Goal: Transaction & Acquisition: Purchase product/service

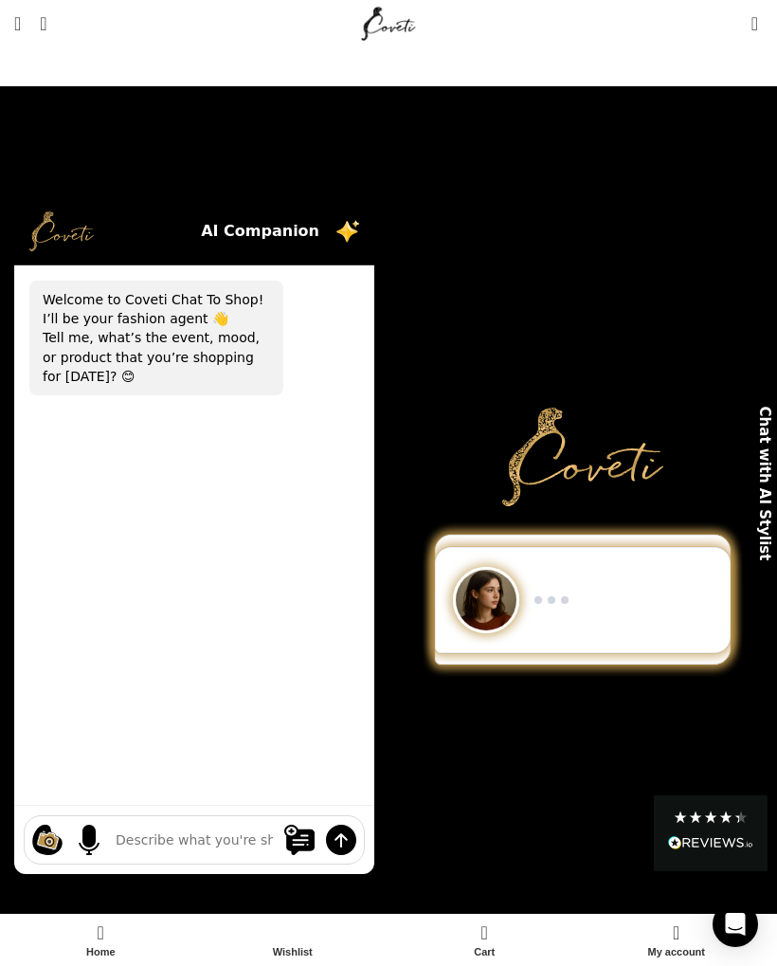
click at [176, 218] on div "AI Companion" at bounding box center [194, 231] width 360 height 67
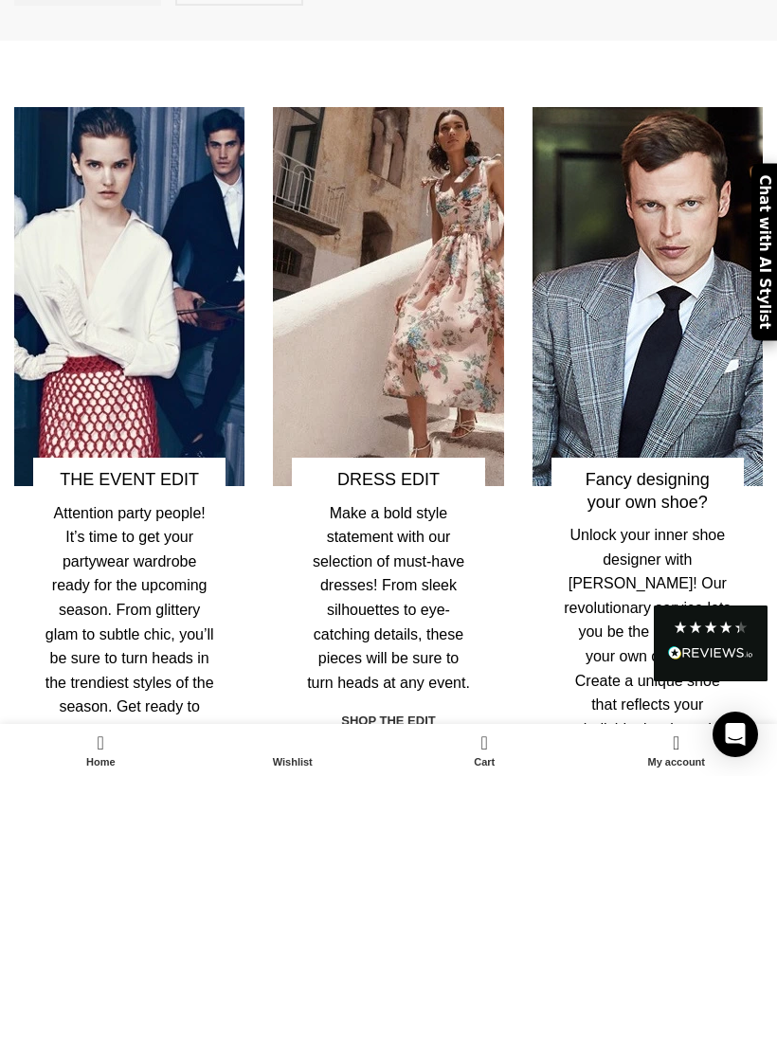
scroll to position [3912, 0]
click at [398, 741] on h4 "DRESS EDIT" at bounding box center [388, 752] width 170 height 22
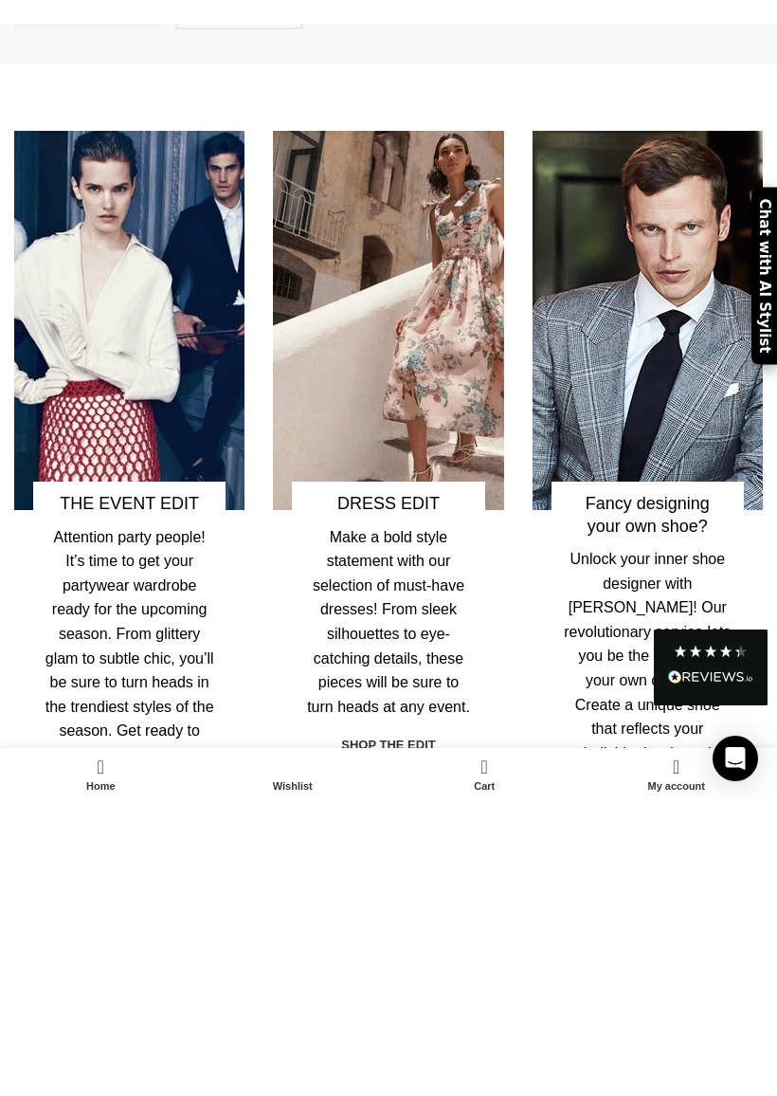
scroll to position [4185, 0]
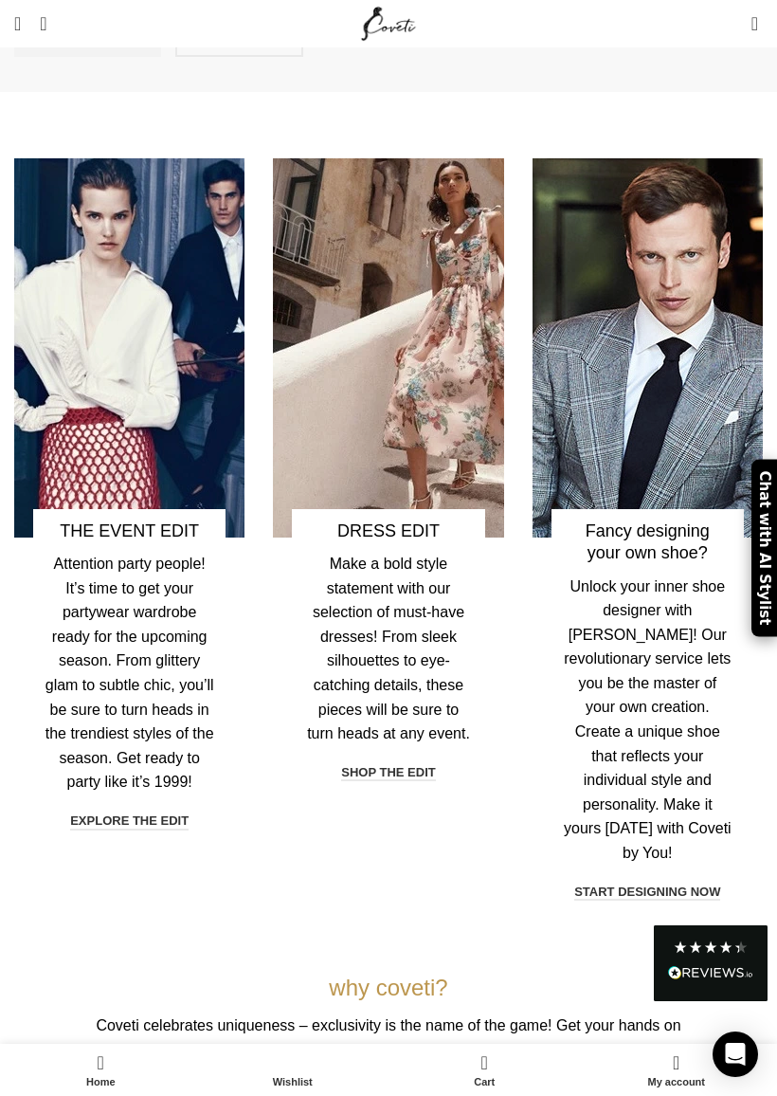
click at [401, 765] on link "shop the edit" at bounding box center [388, 773] width 94 height 17
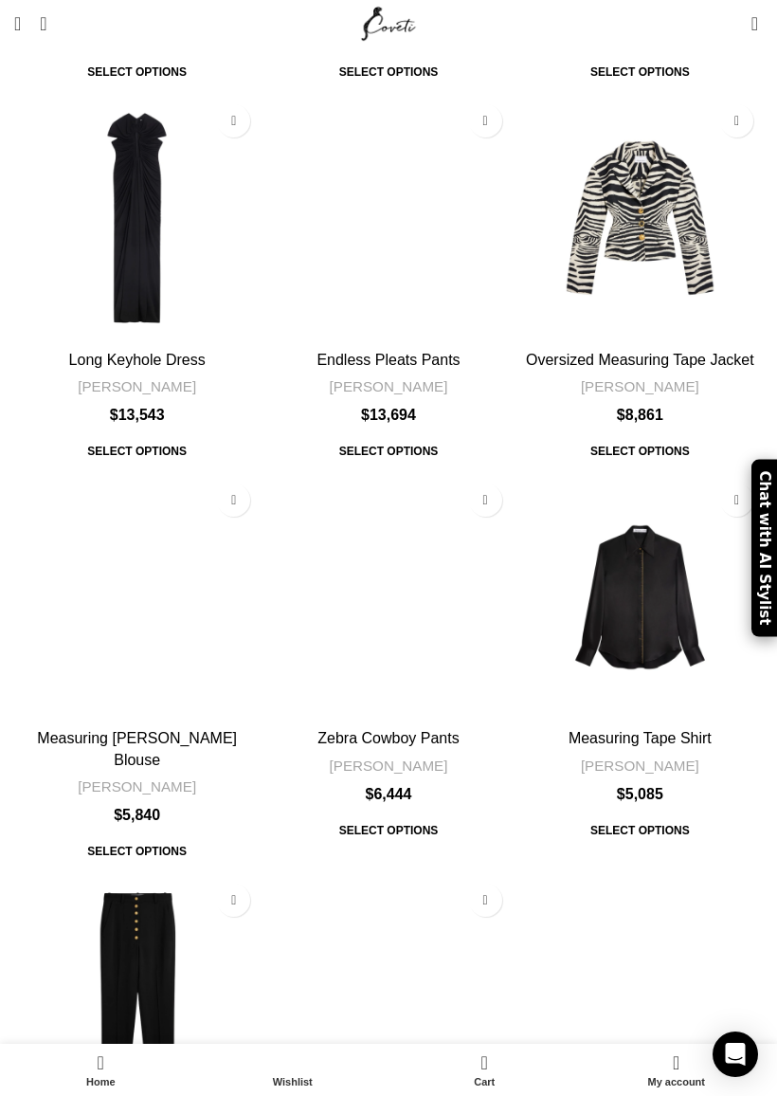
scroll to position [6256, 0]
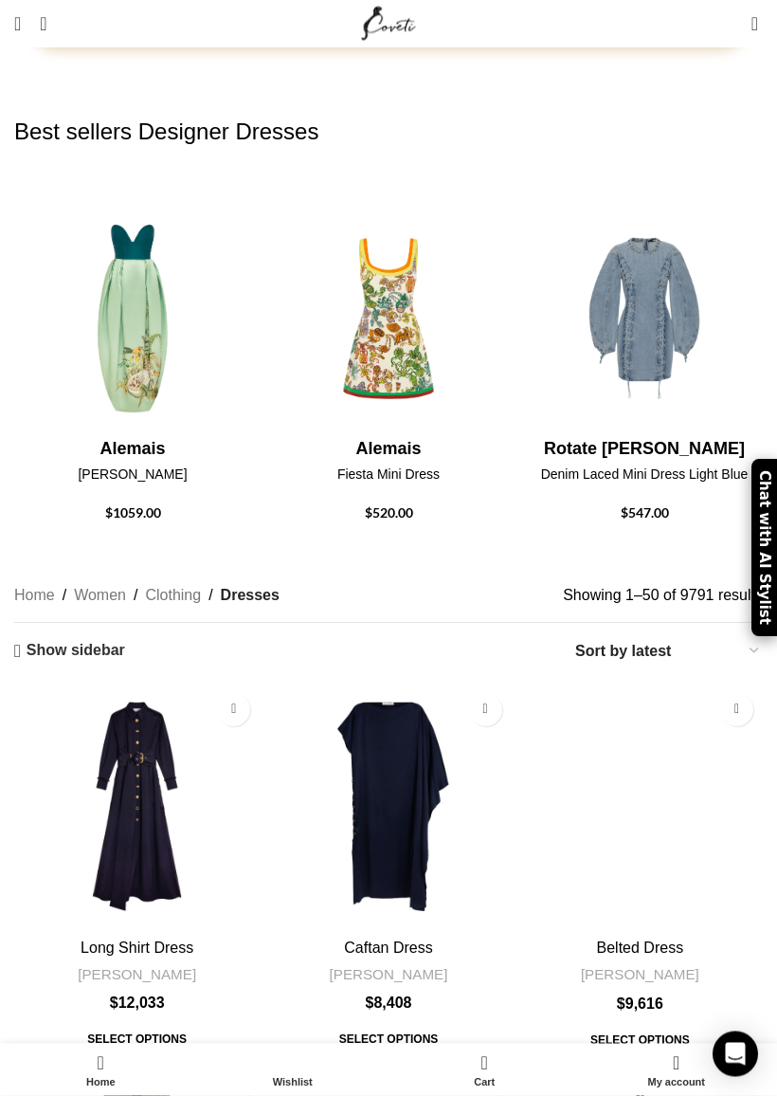
scroll to position [341, 0]
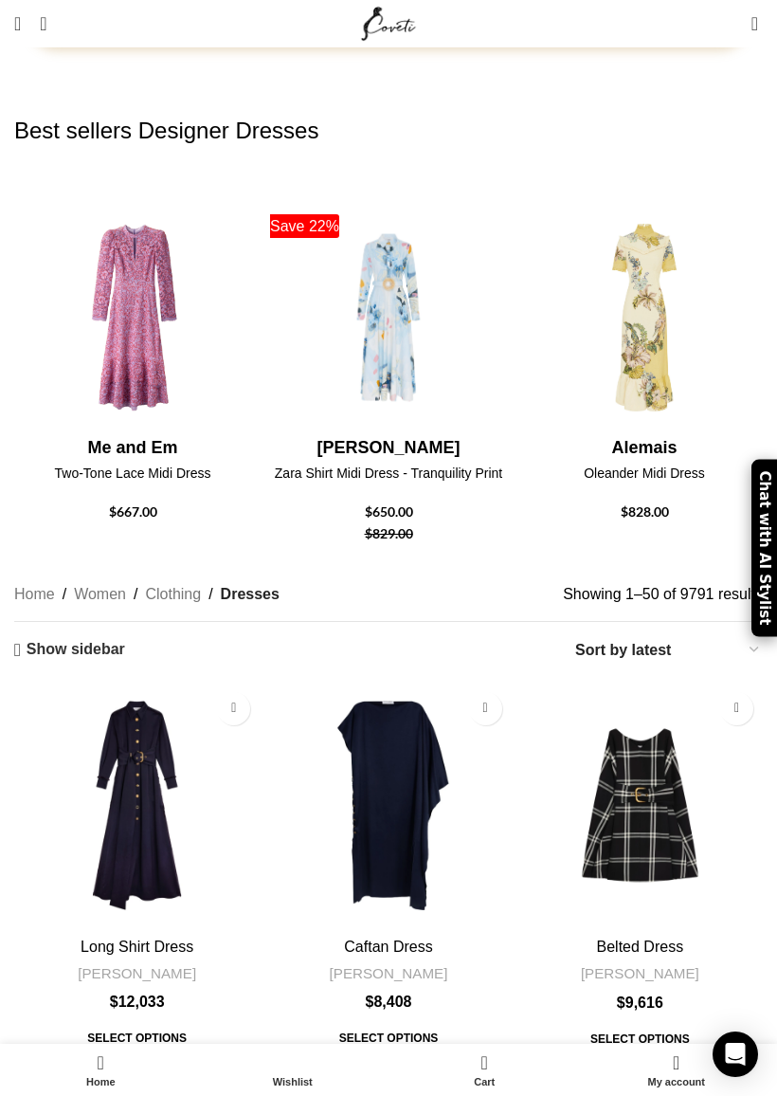
click at [168, 431] on img "5 / 8" at bounding box center [132, 544] width 237 height 227
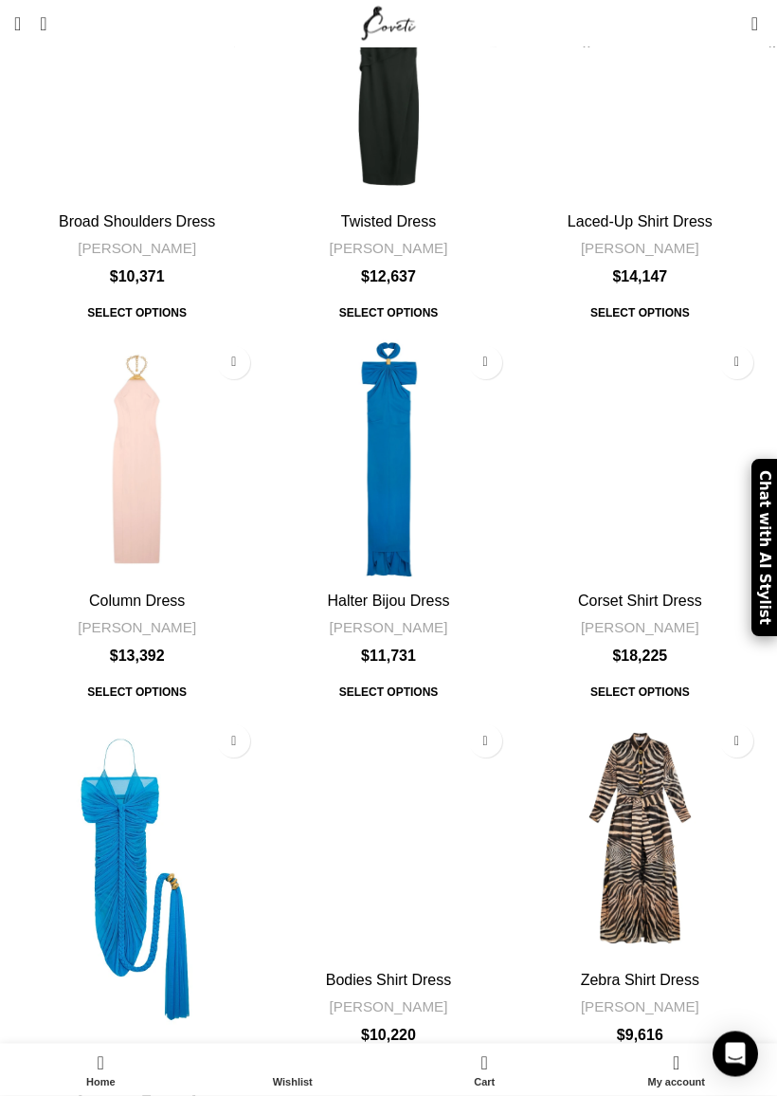
scroll to position [6137, 0]
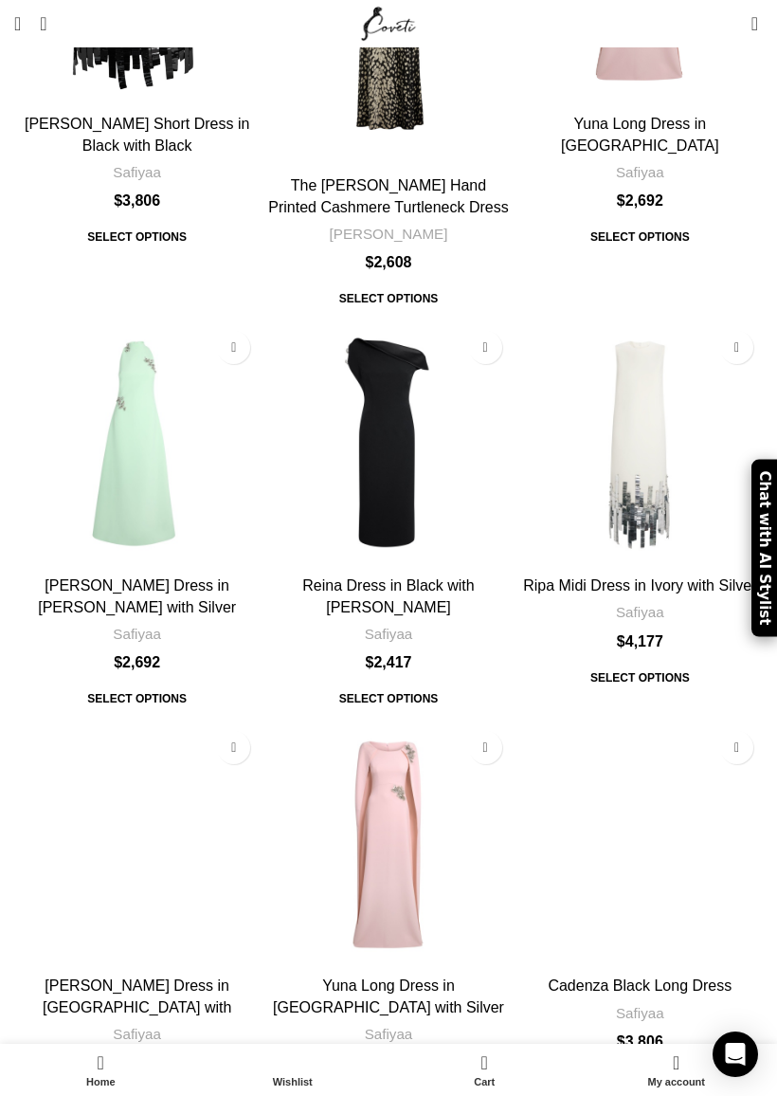
scroll to position [5991, 0]
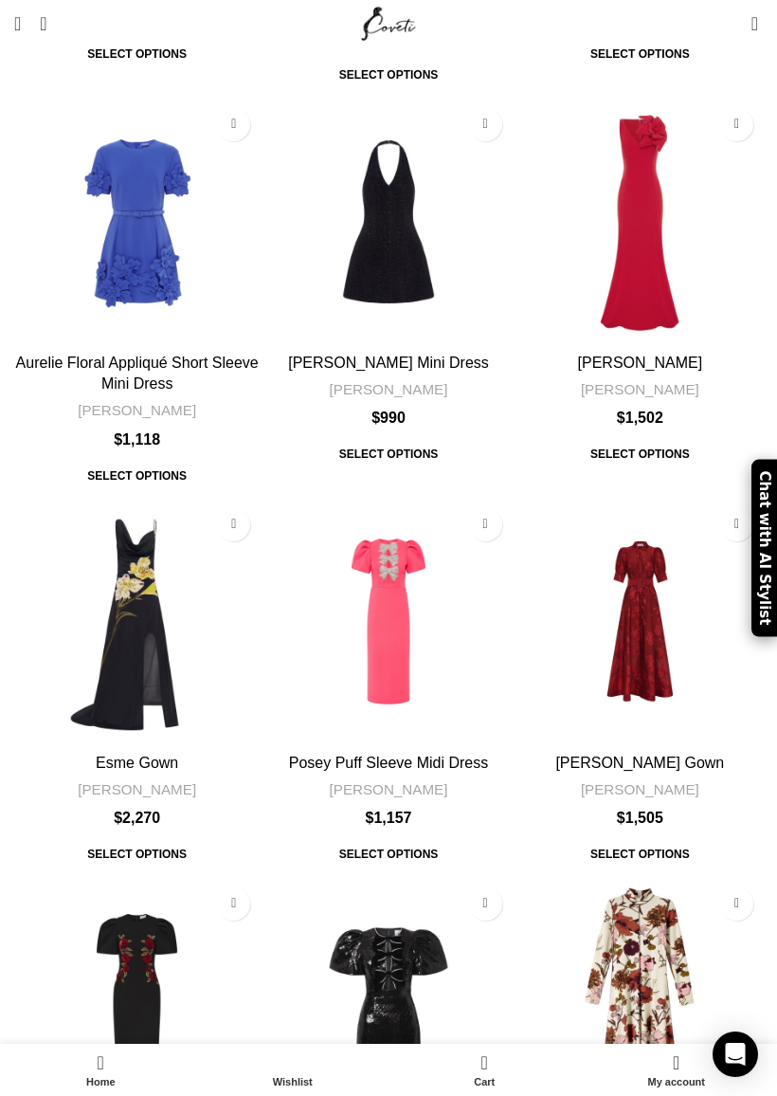
scroll to position [5556, 0]
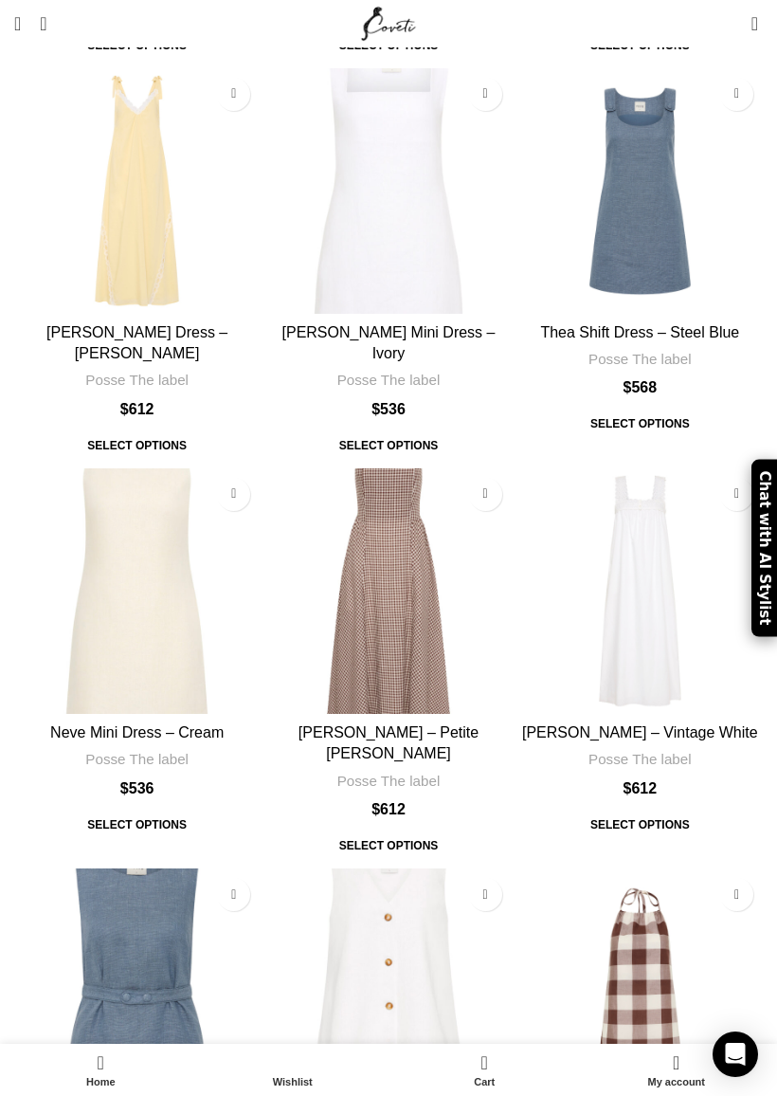
scroll to position [5362, 0]
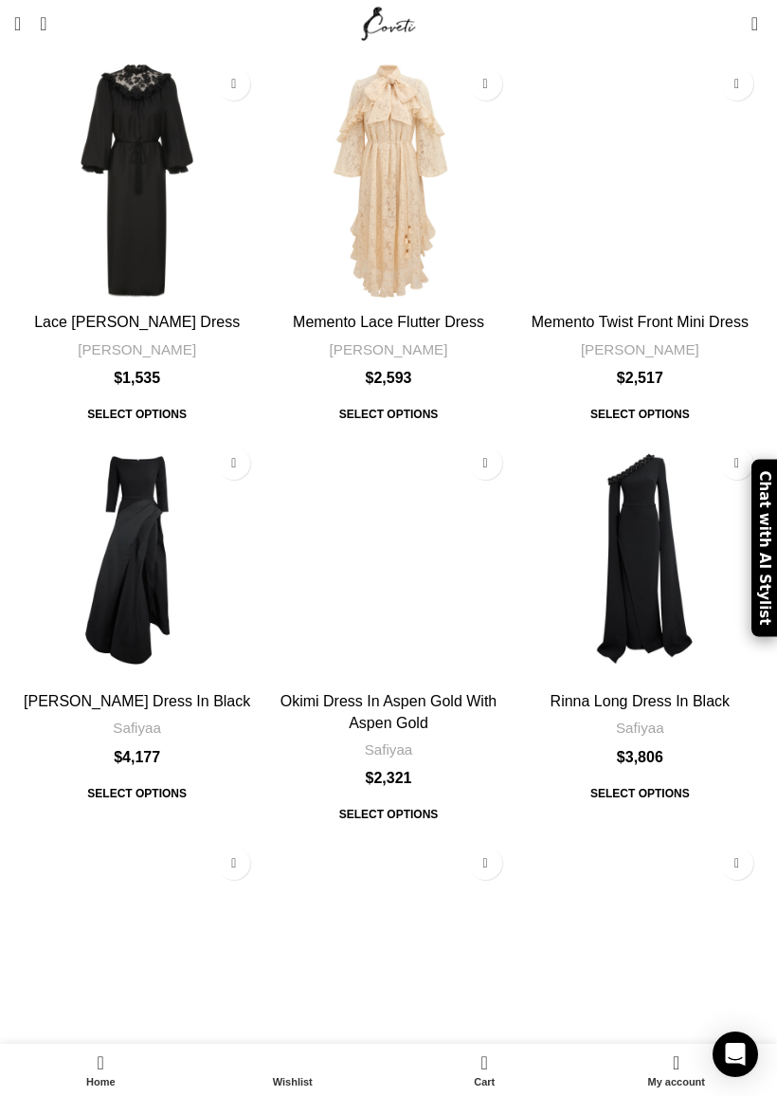
scroll to position [5354, 0]
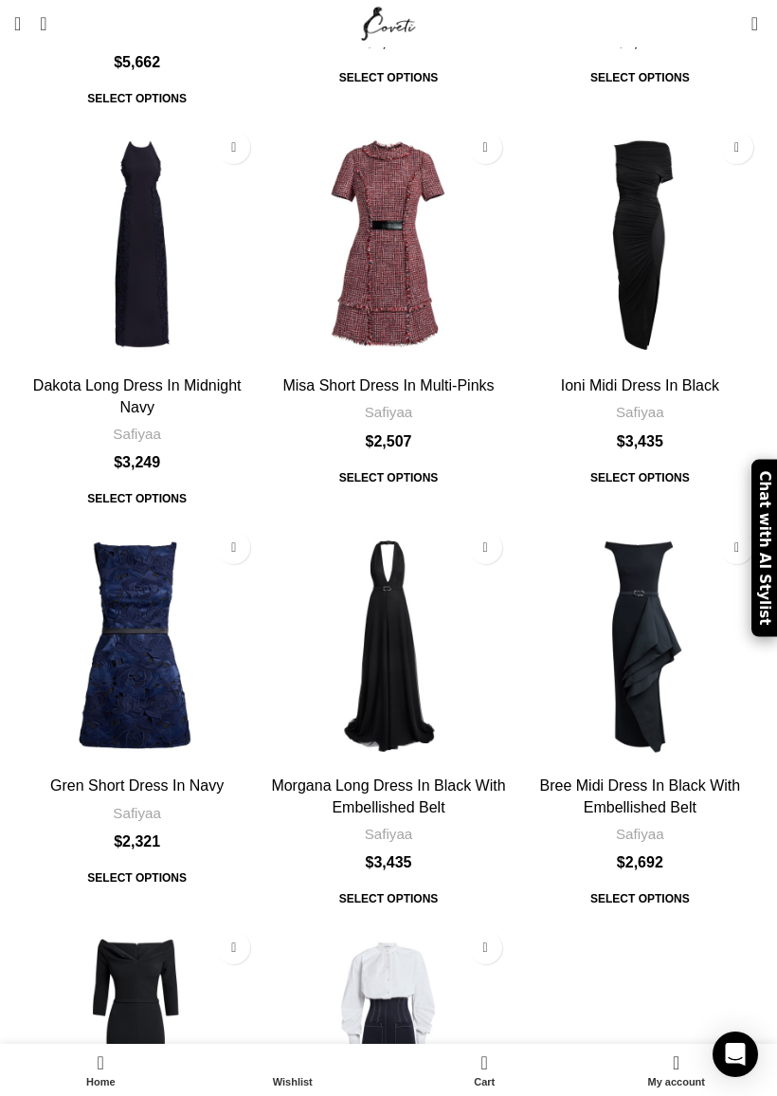
scroll to position [5774, 0]
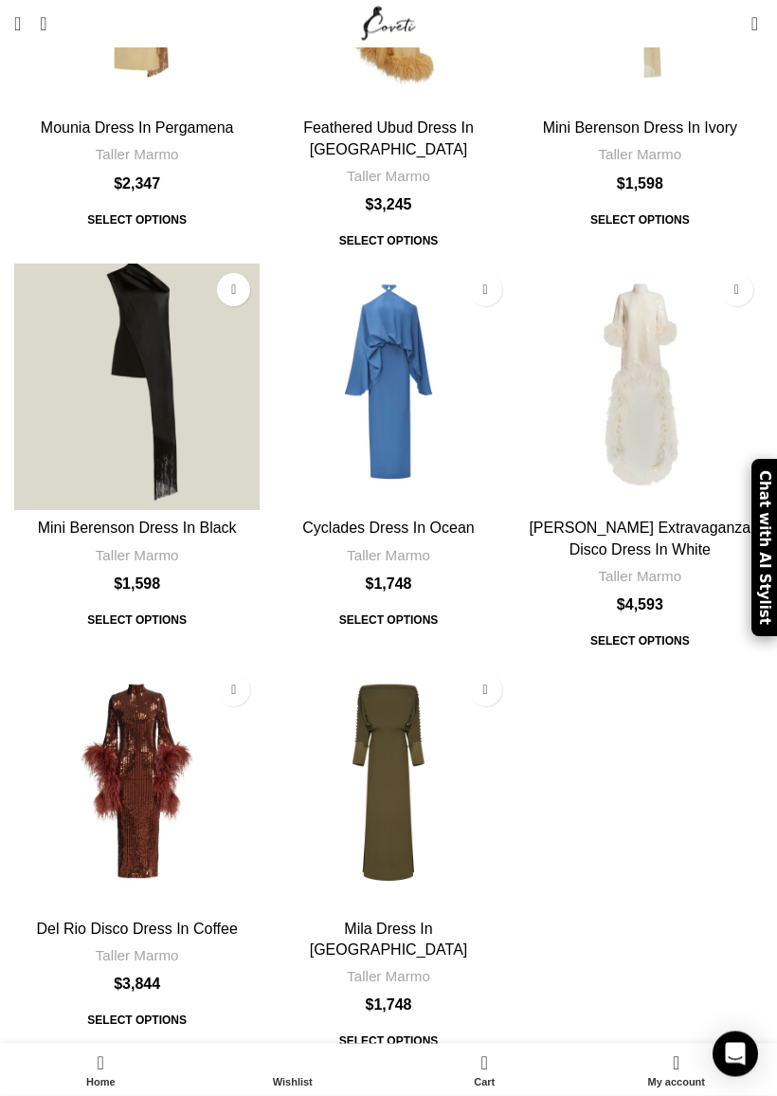
scroll to position [5863, 0]
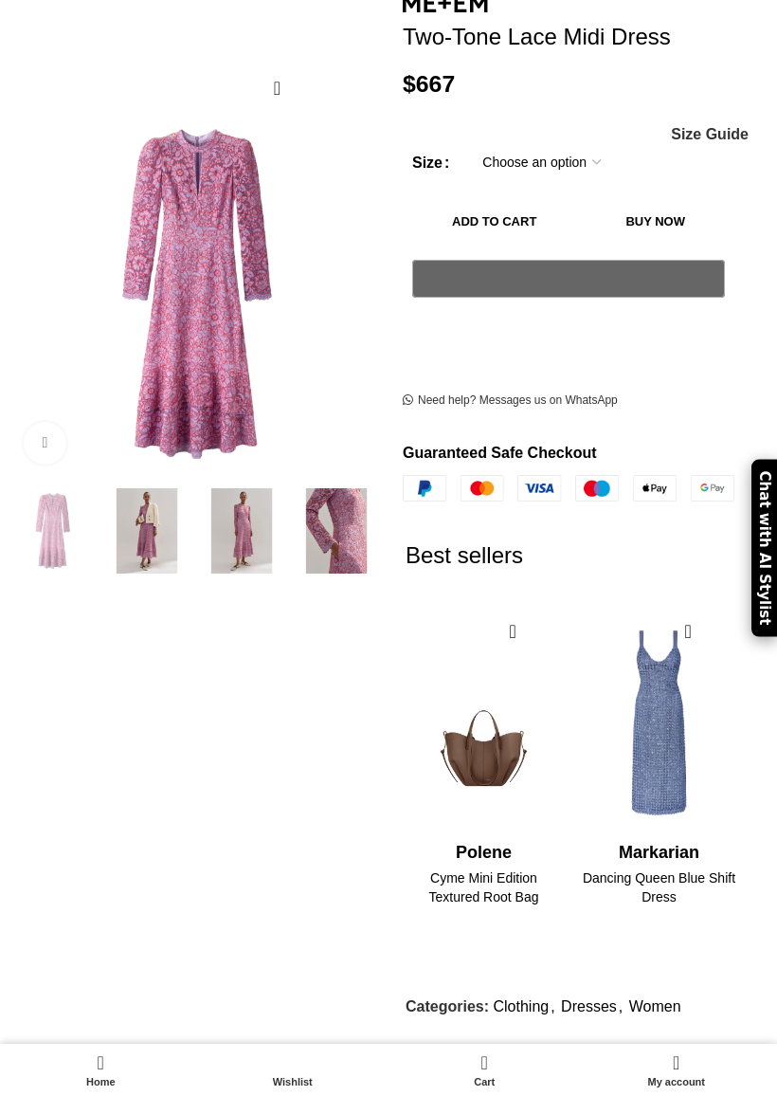
scroll to position [0, 417]
click at [707, 127] on span "Size Guide" at bounding box center [710, 134] width 78 height 15
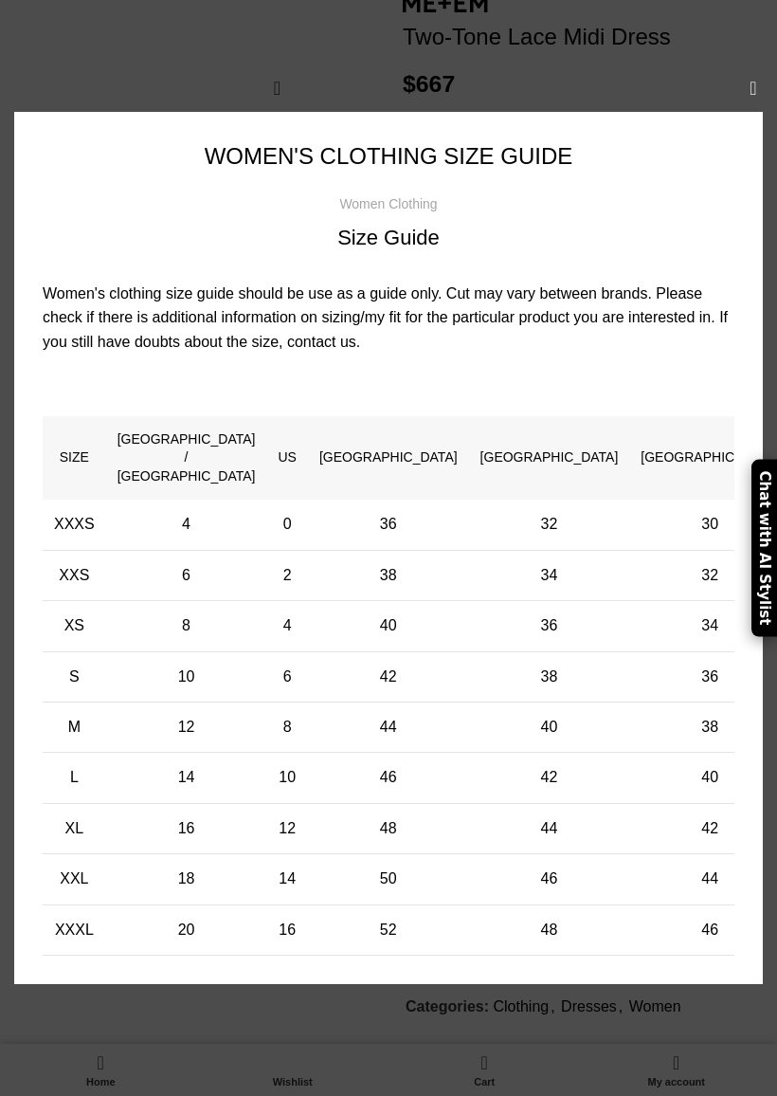
click at [726, 811] on td "42" at bounding box center [709, 828] width 161 height 50
click at [597, 904] on td "48" at bounding box center [549, 929] width 161 height 50
click at [625, 961] on div "× Women's clothing size guide Women Clothing Size Guide Women's clothing size g…" at bounding box center [388, 547] width 749 height 967
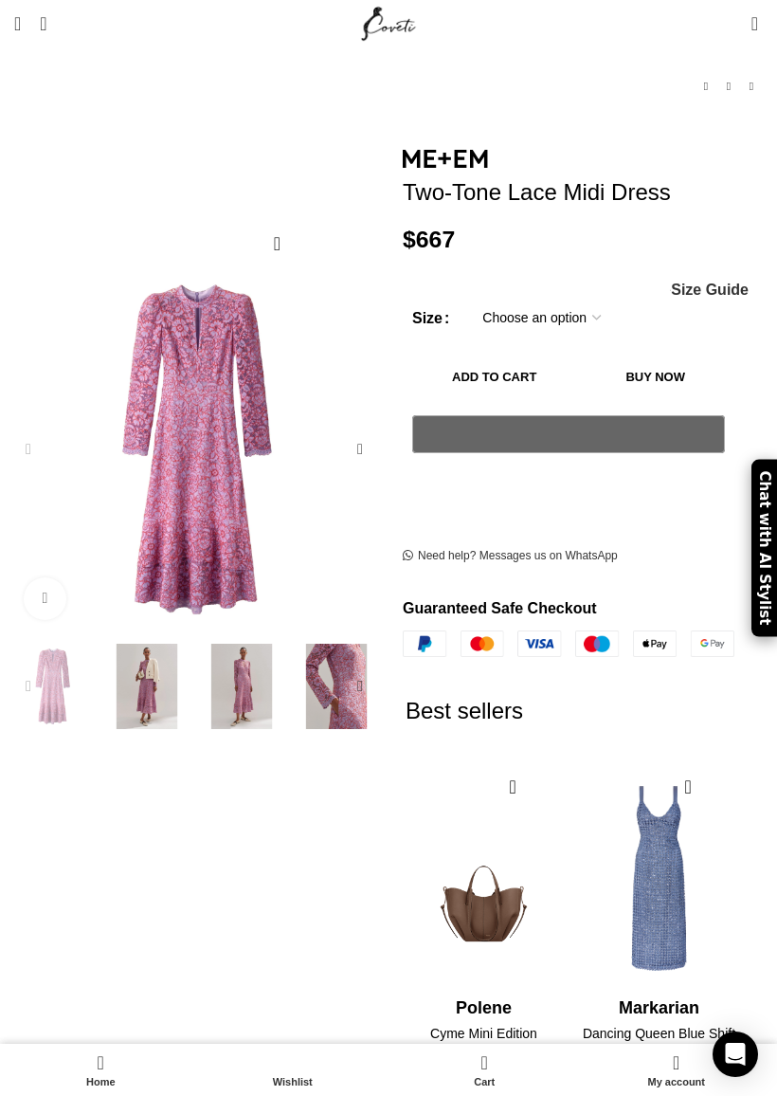
scroll to position [0, 1251]
click at [369, 430] on div "Next slide" at bounding box center [360, 449] width 38 height 38
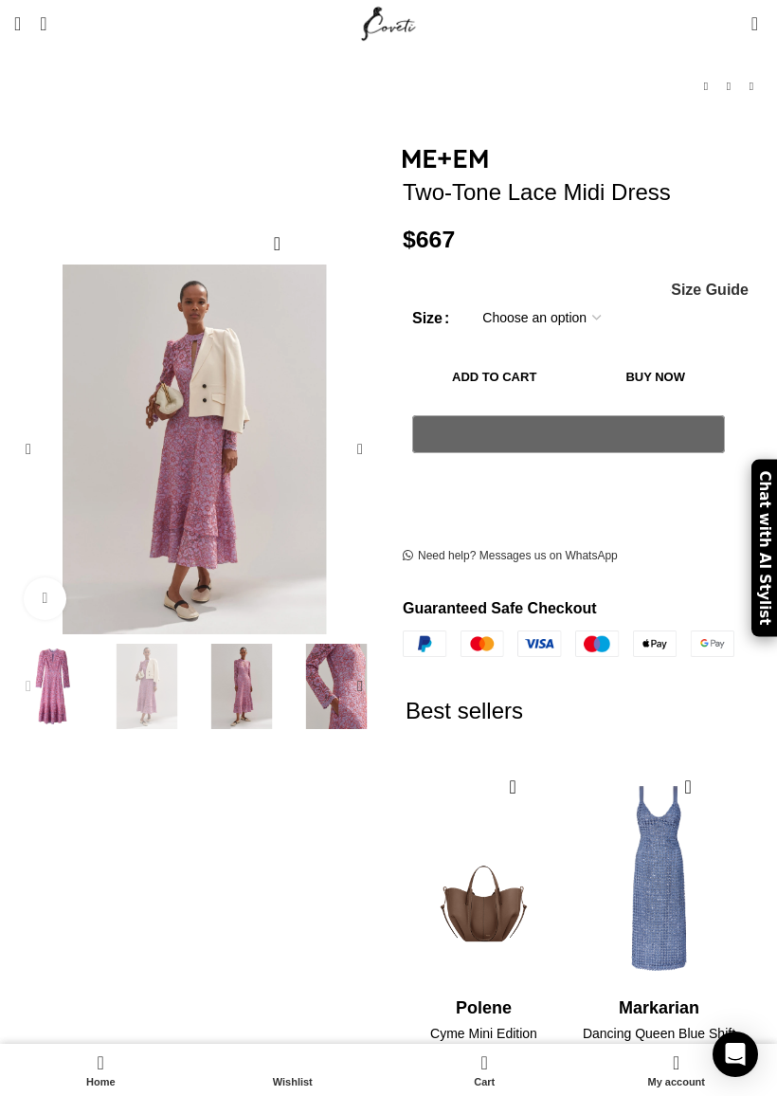
scroll to position [0, 1459]
click at [364, 430] on div "Next slide" at bounding box center [360, 449] width 38 height 38
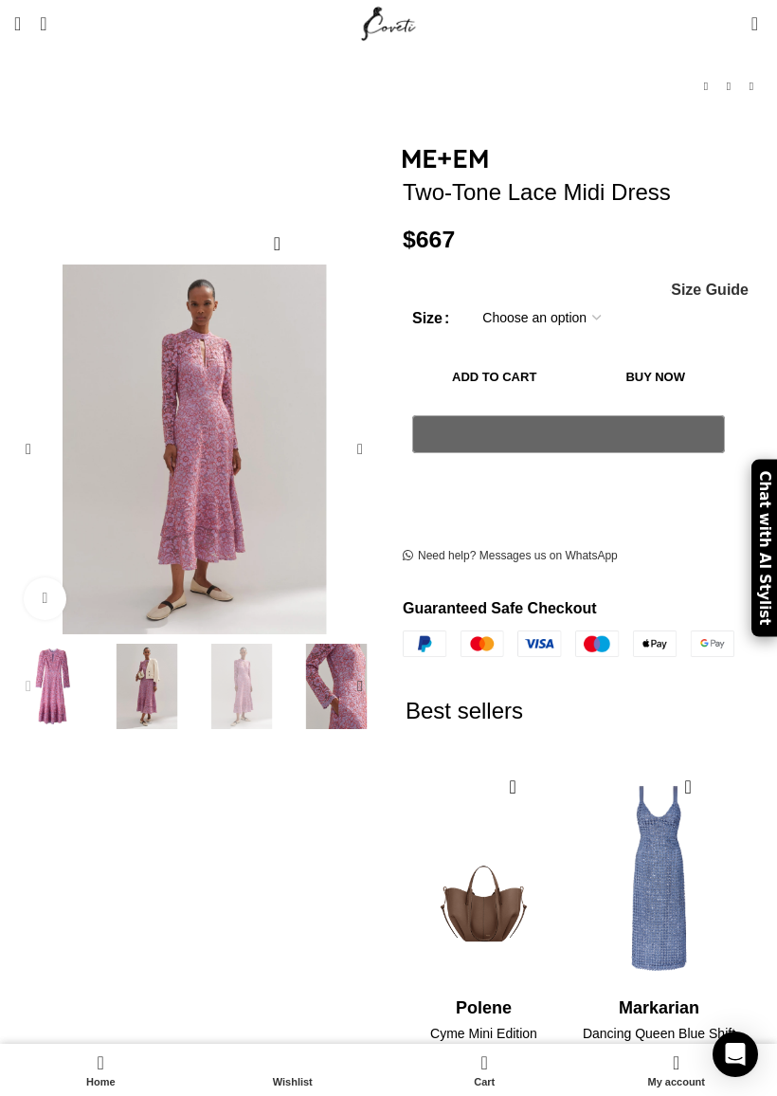
click at [376, 430] on div "Next slide" at bounding box center [360, 449] width 38 height 38
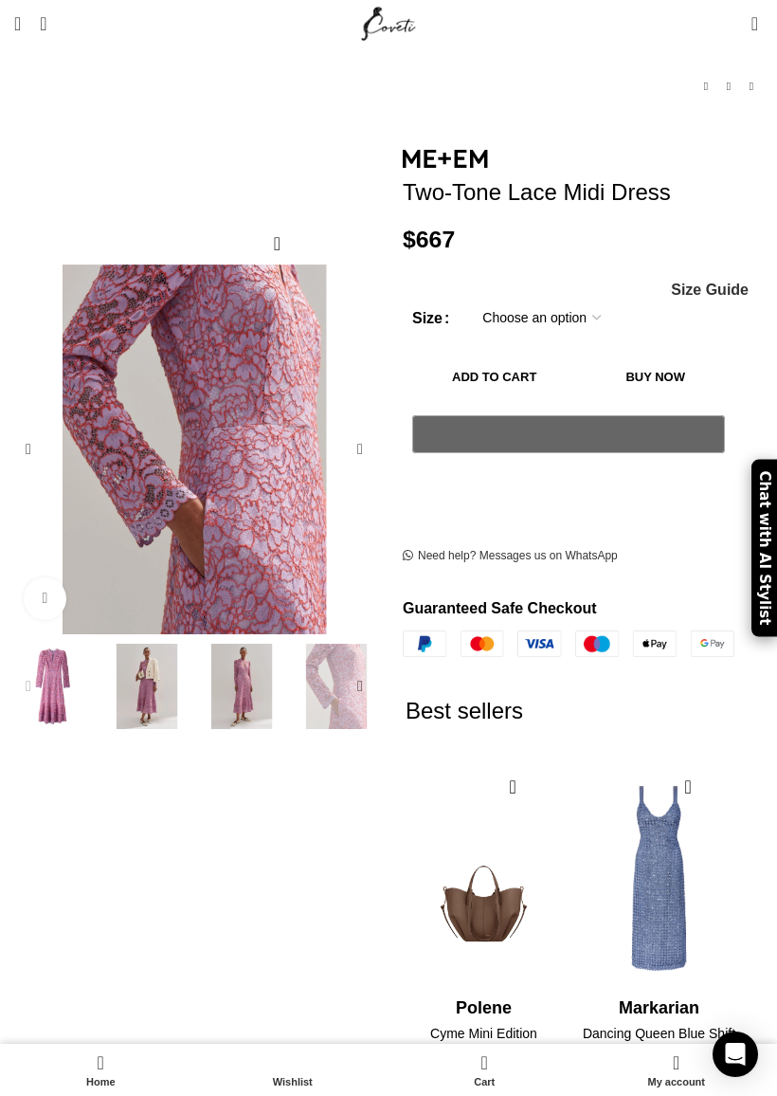
scroll to position [0, 1668]
click at [373, 430] on div "Next slide" at bounding box center [360, 449] width 38 height 38
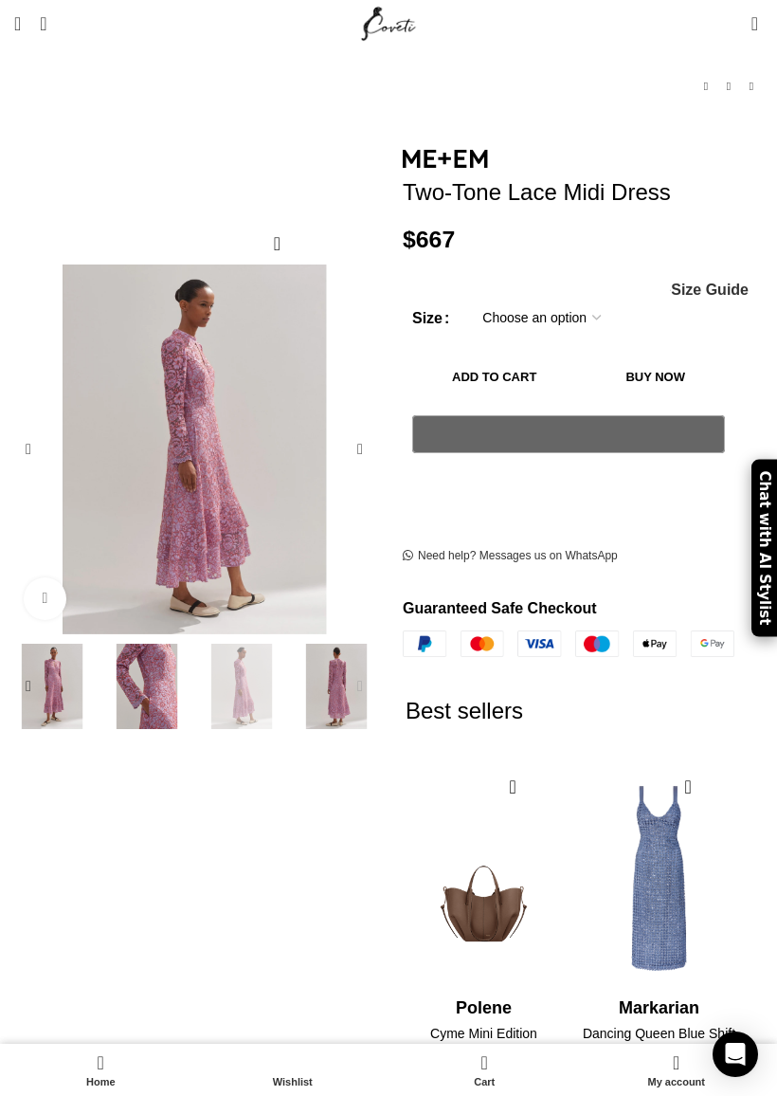
click at [381, 419] on div "5 / 6" at bounding box center [194, 449] width 379 height 370
click at [378, 430] on div "Next slide" at bounding box center [360, 449] width 38 height 38
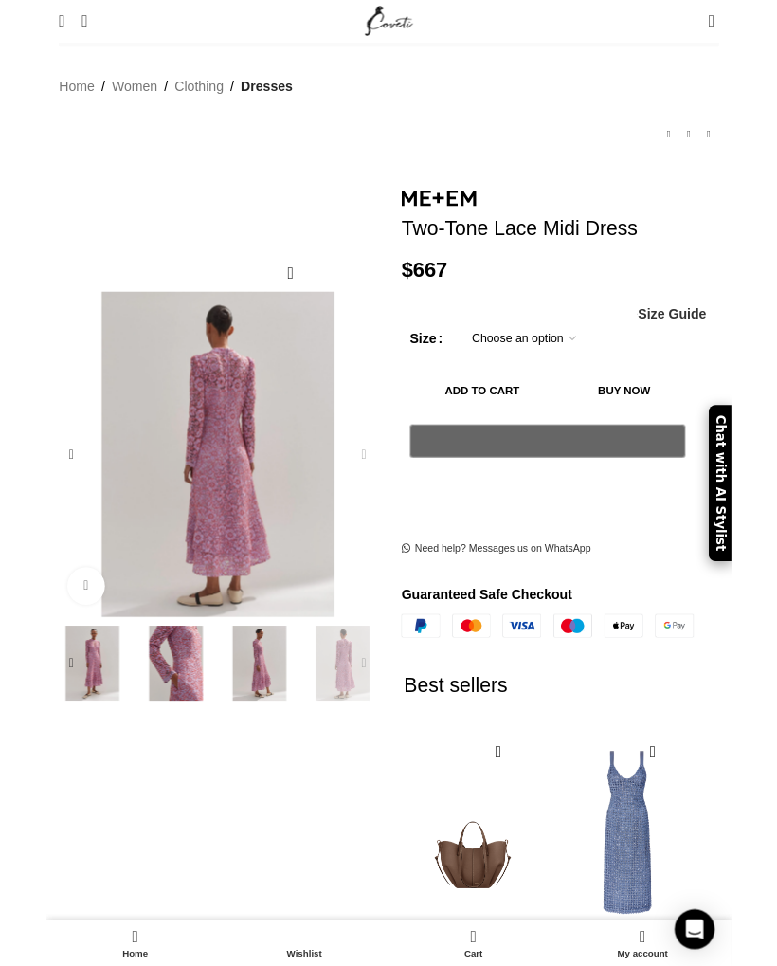
scroll to position [0, 0]
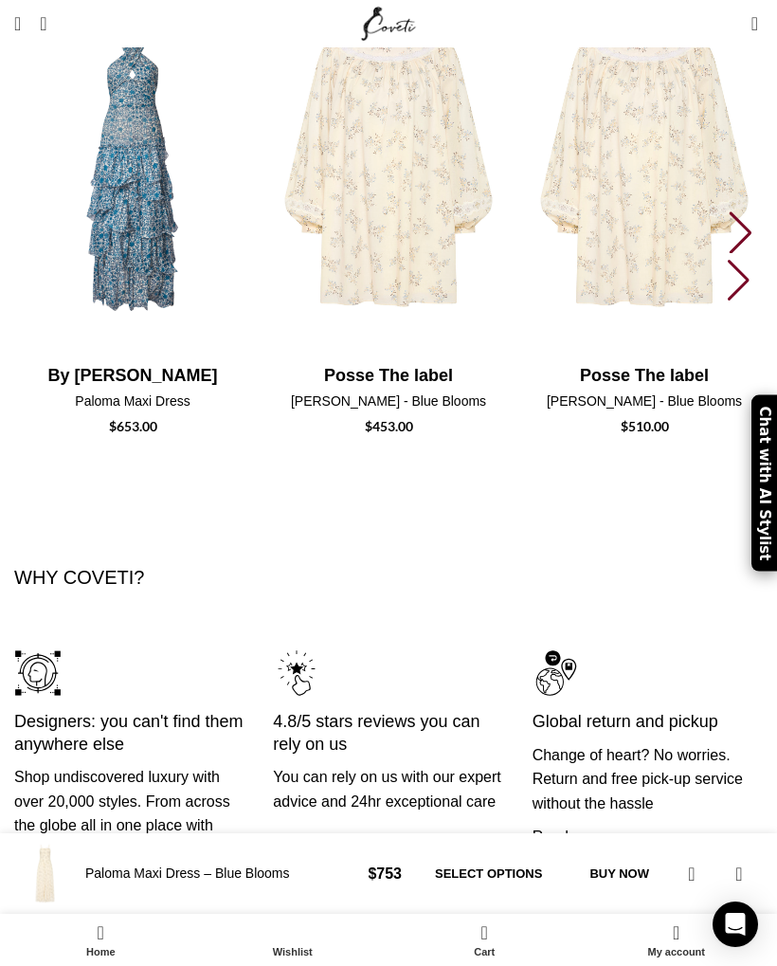
scroll to position [5478, 0]
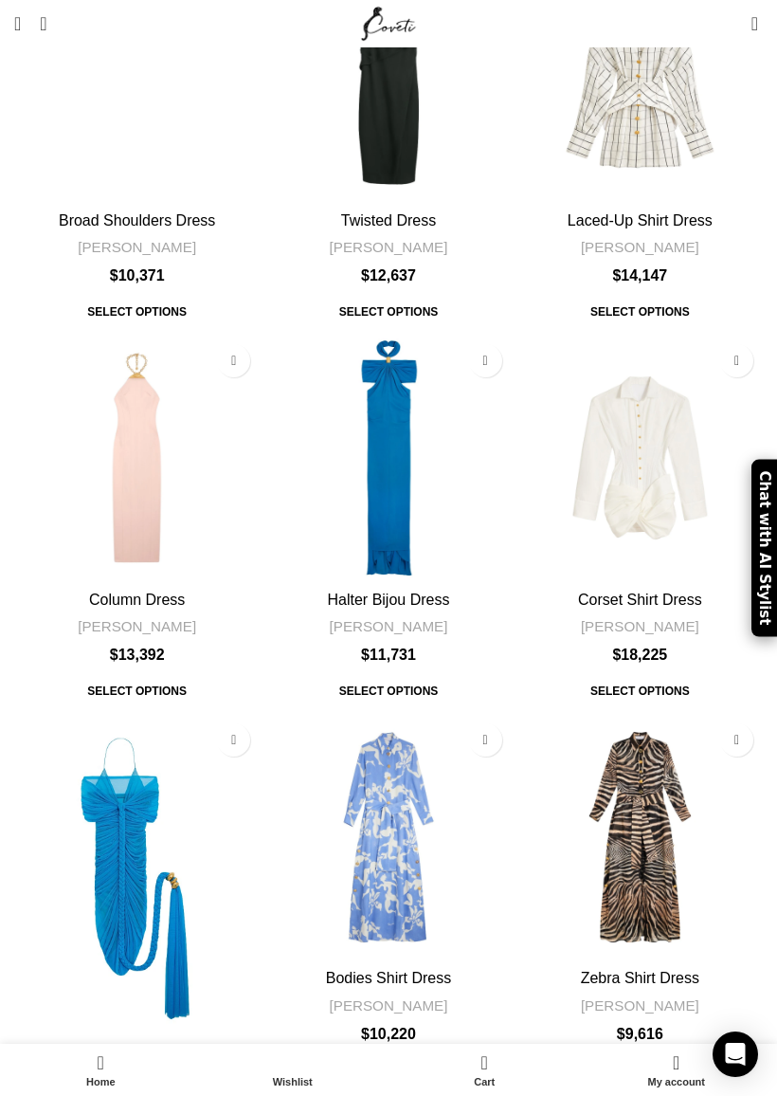
scroll to position [6149, 0]
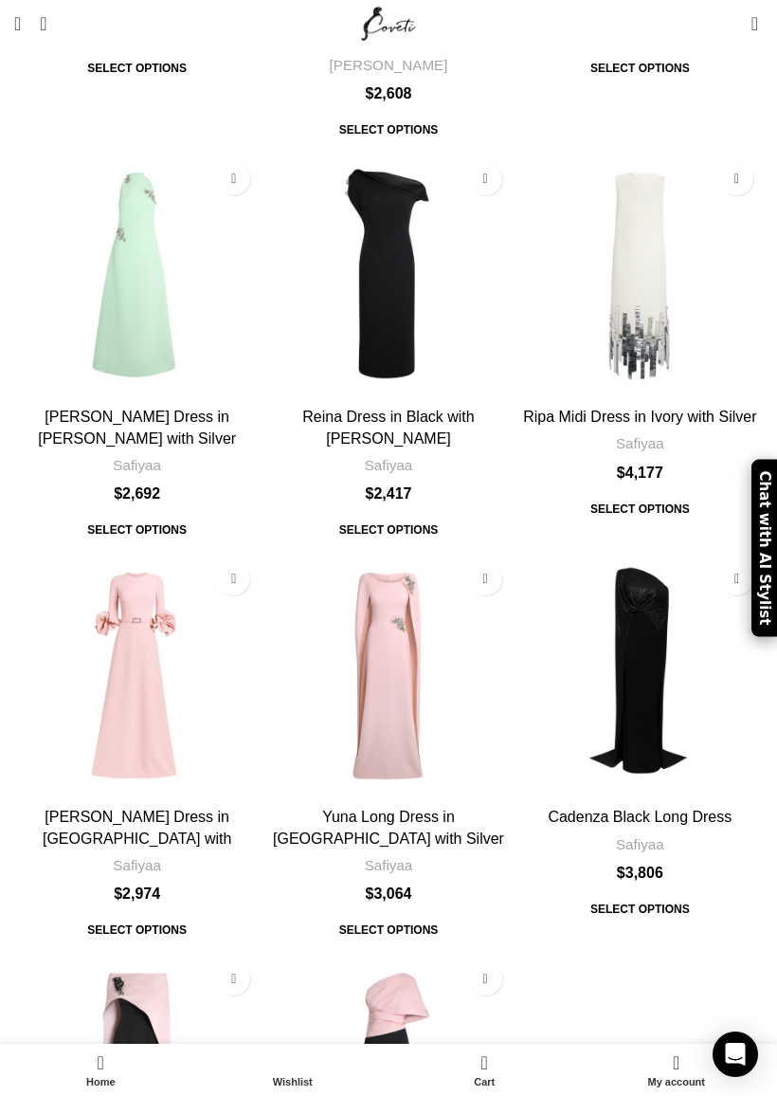
scroll to position [5533, 0]
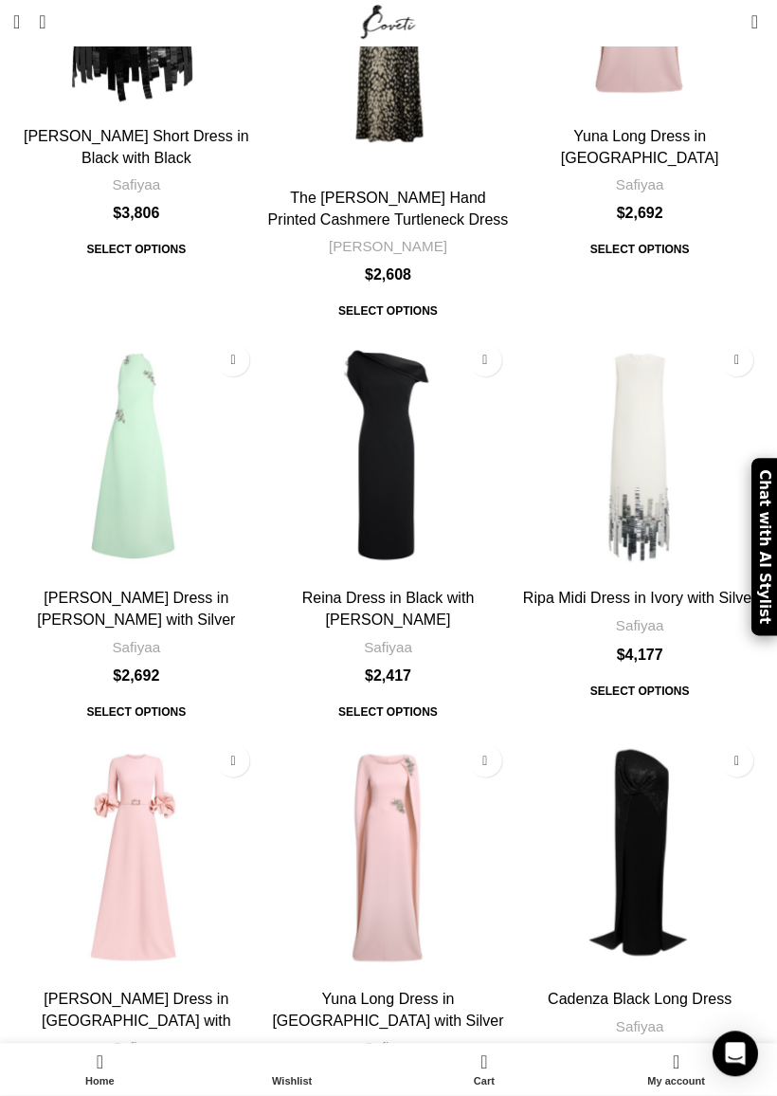
scroll to position [5966, 0]
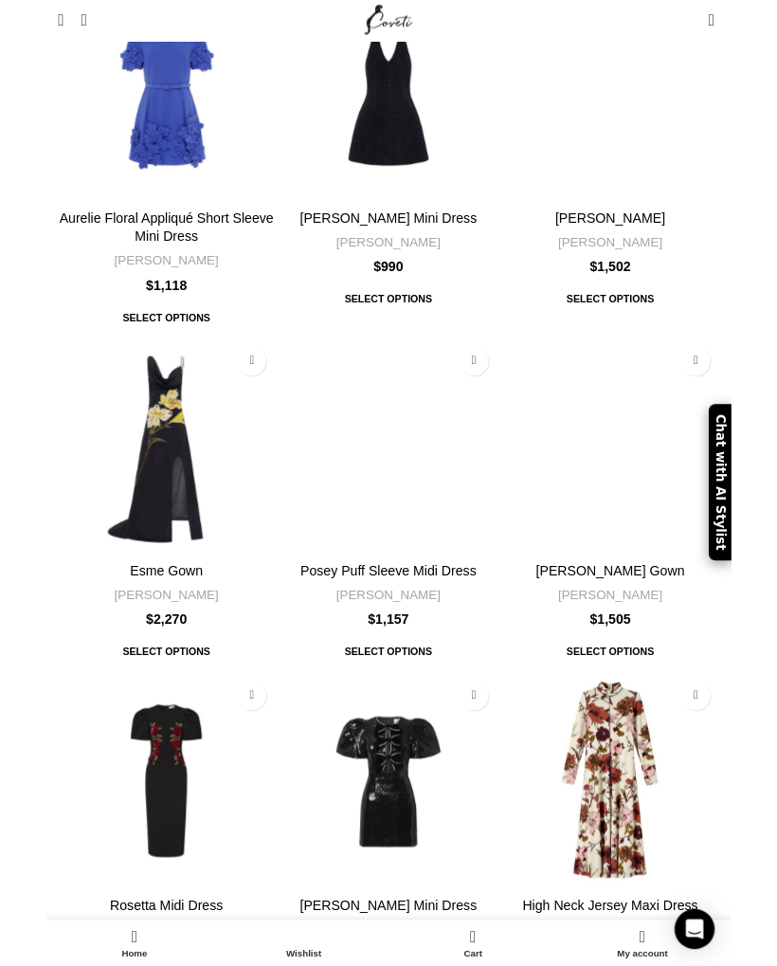
scroll to position [5670, 0]
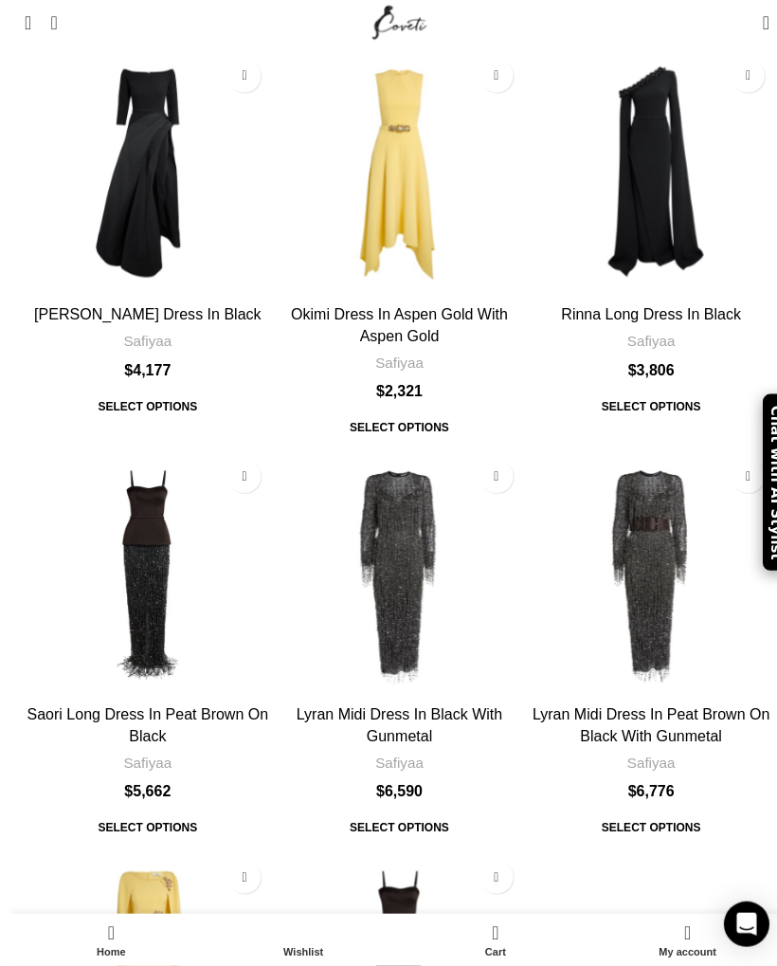
scroll to position [5758, 0]
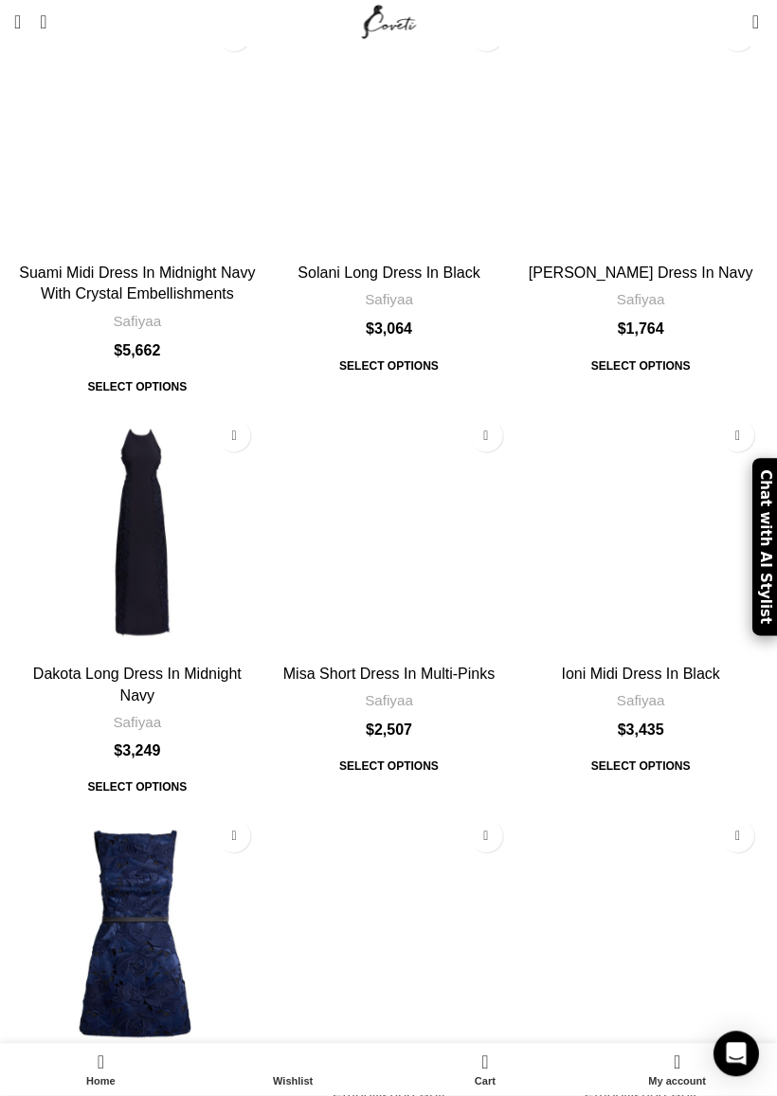
scroll to position [5490, 0]
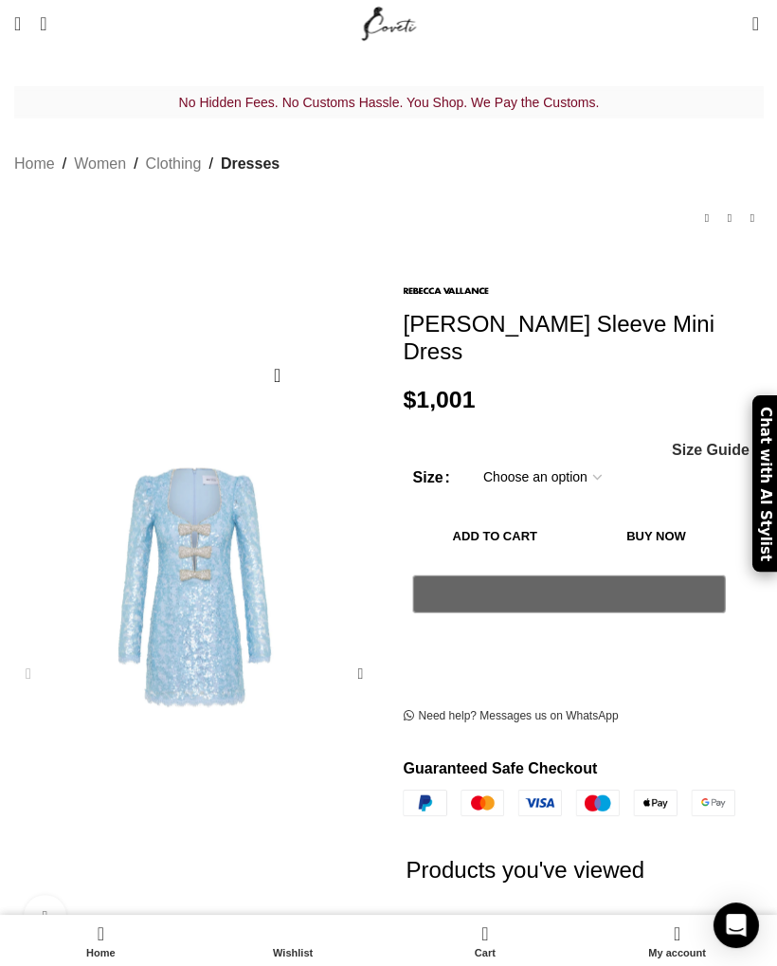
click at [654, 788] on img at bounding box center [569, 801] width 332 height 27
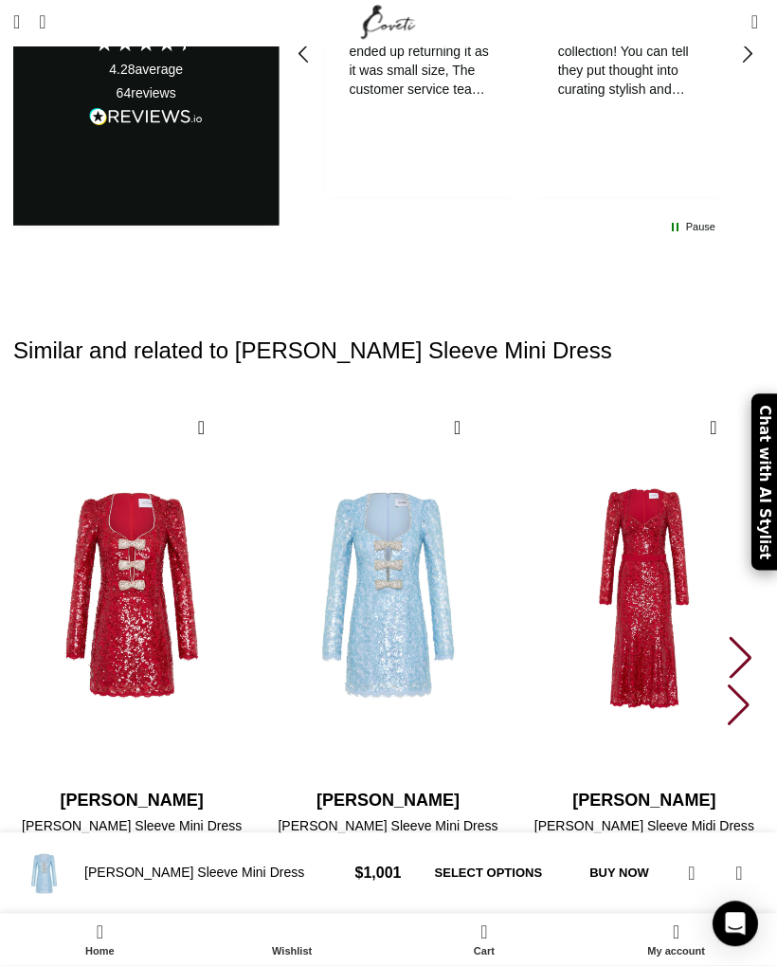
scroll to position [4150, 0]
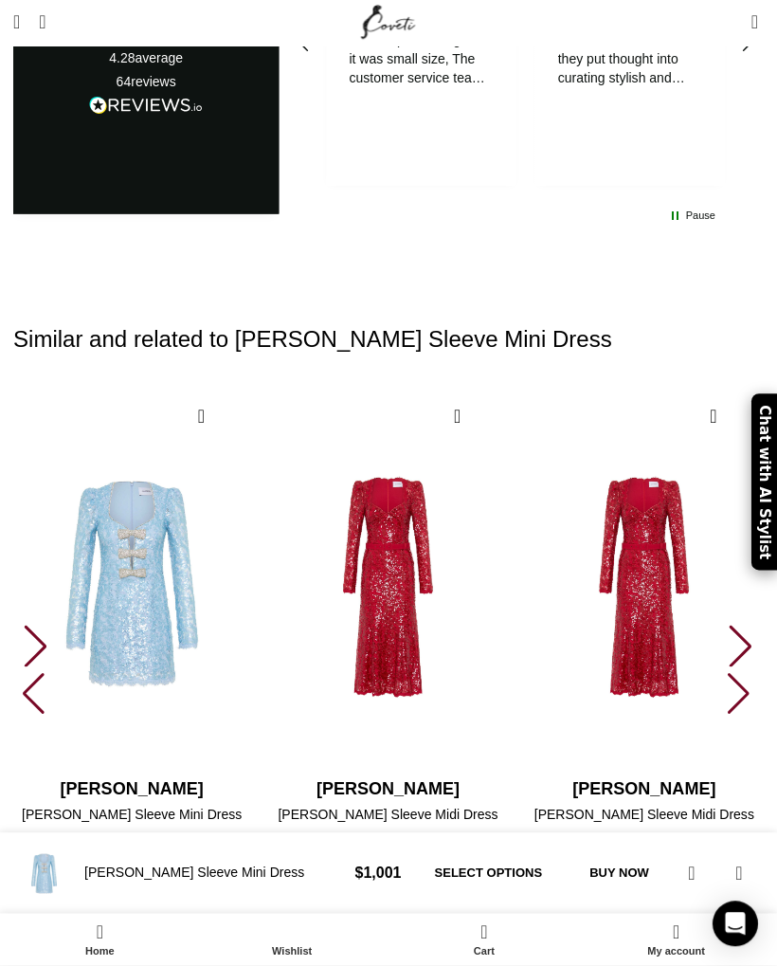
click at [751, 625] on div "Next slide" at bounding box center [741, 646] width 26 height 42
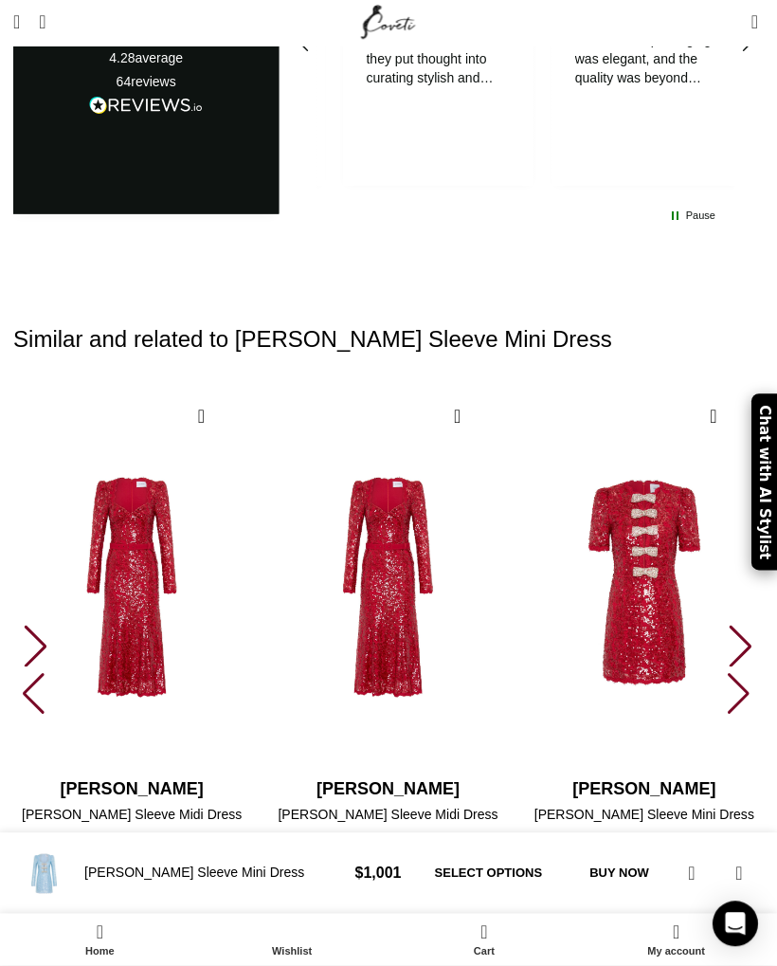
scroll to position [0, 1042]
click at [760, 773] on img "5 / 30" at bounding box center [644, 962] width 237 height 379
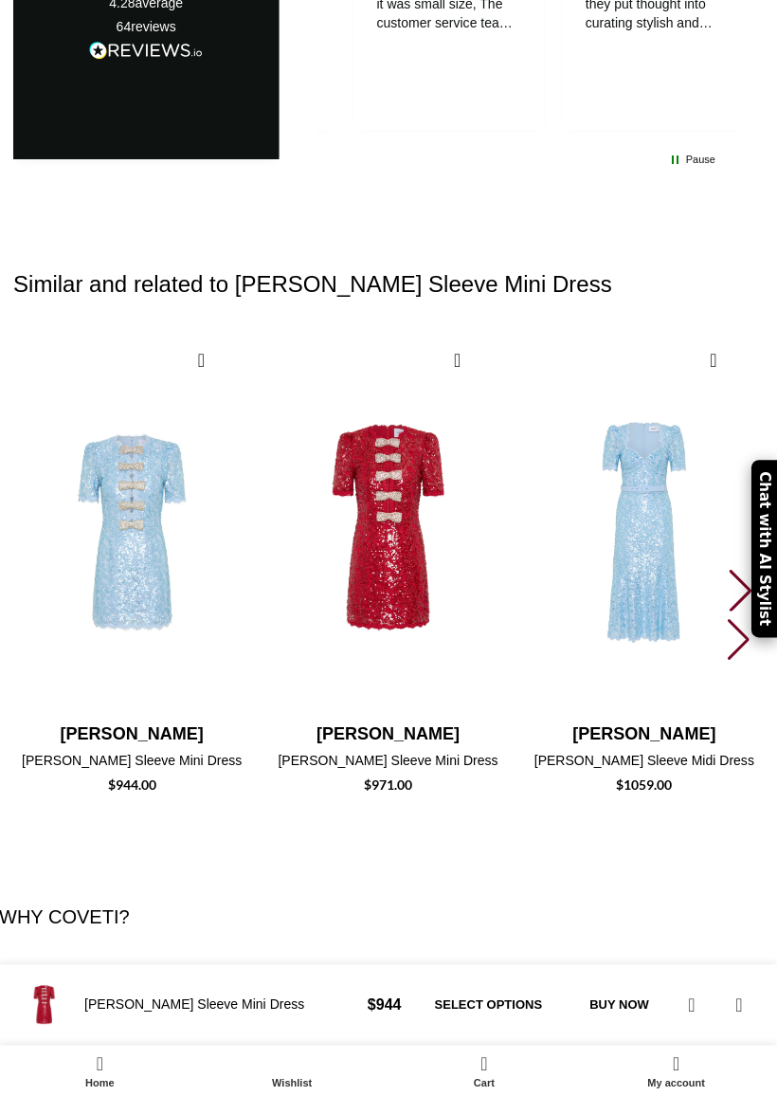
scroll to position [0, 834]
click at [752, 569] on div "Next slide" at bounding box center [741, 590] width 26 height 42
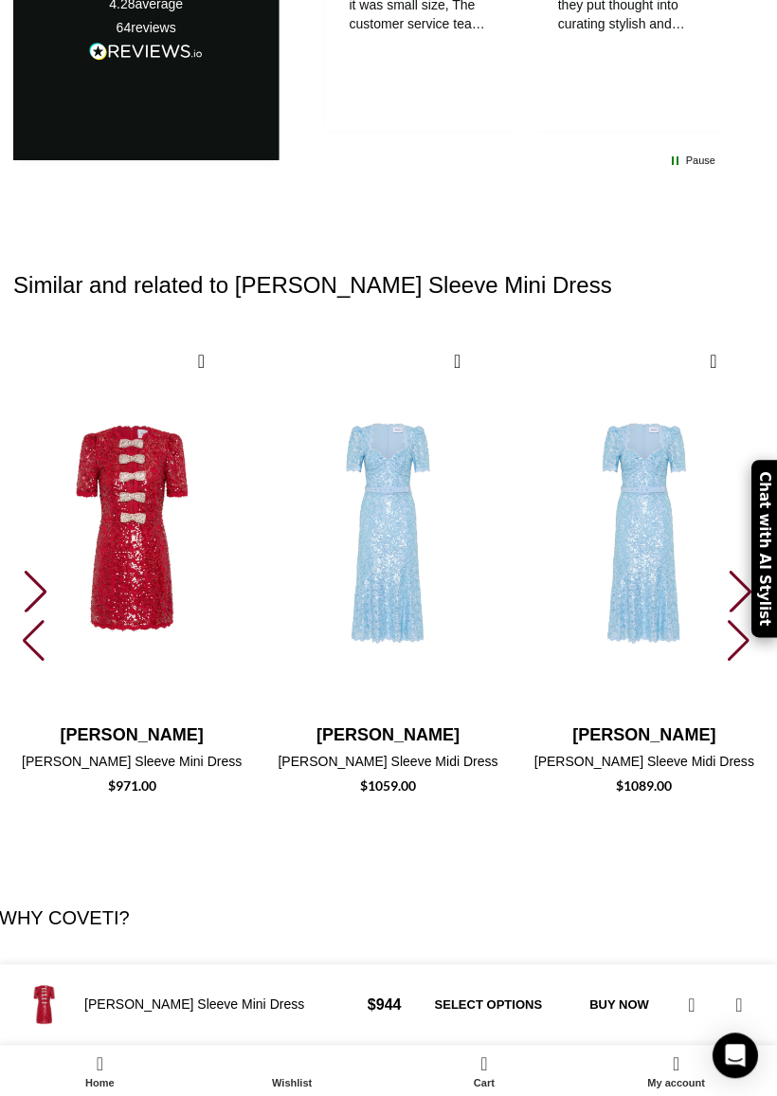
click at [759, 717] on img "4 / 30" at bounding box center [644, 906] width 237 height 379
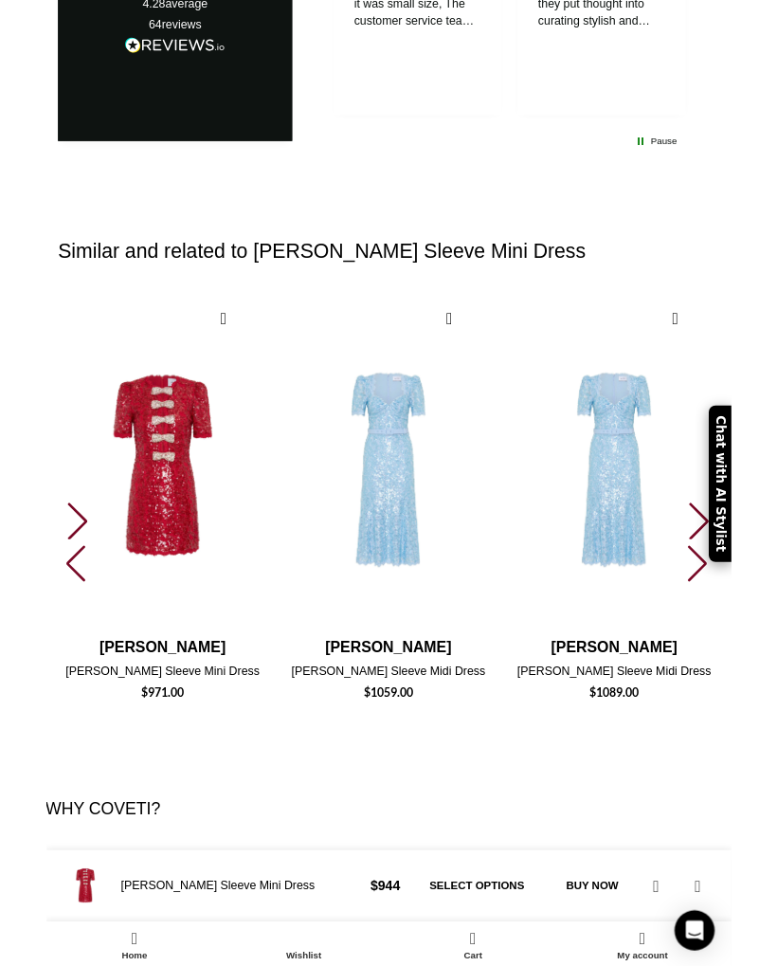
scroll to position [4410, 0]
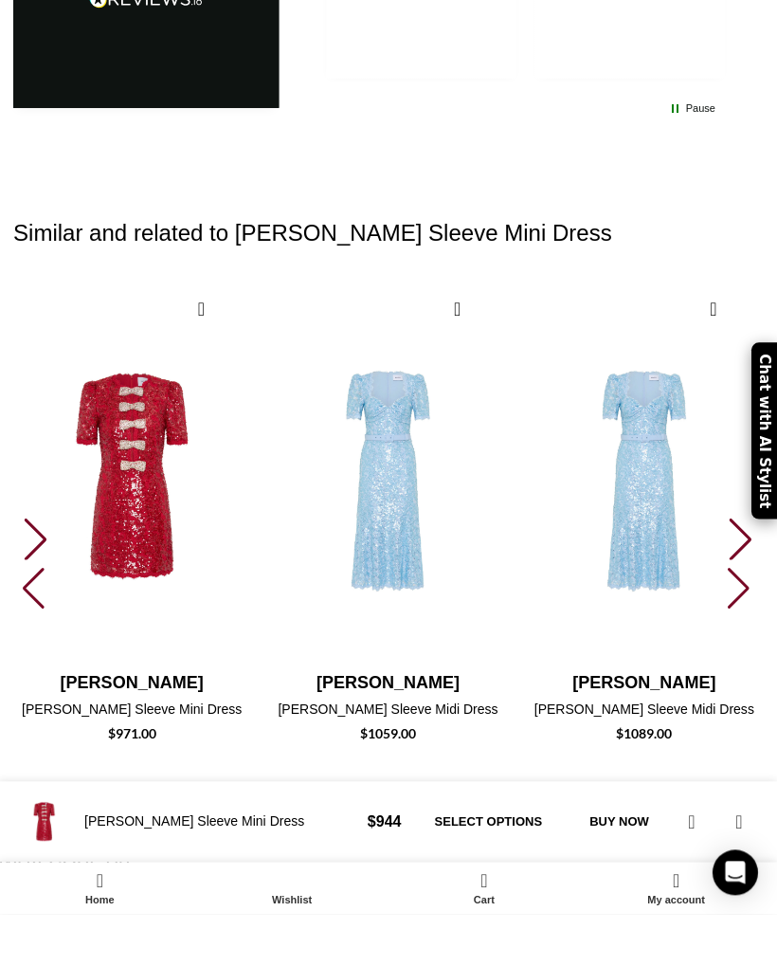
click at [752, 570] on div "Next slide" at bounding box center [741, 591] width 26 height 42
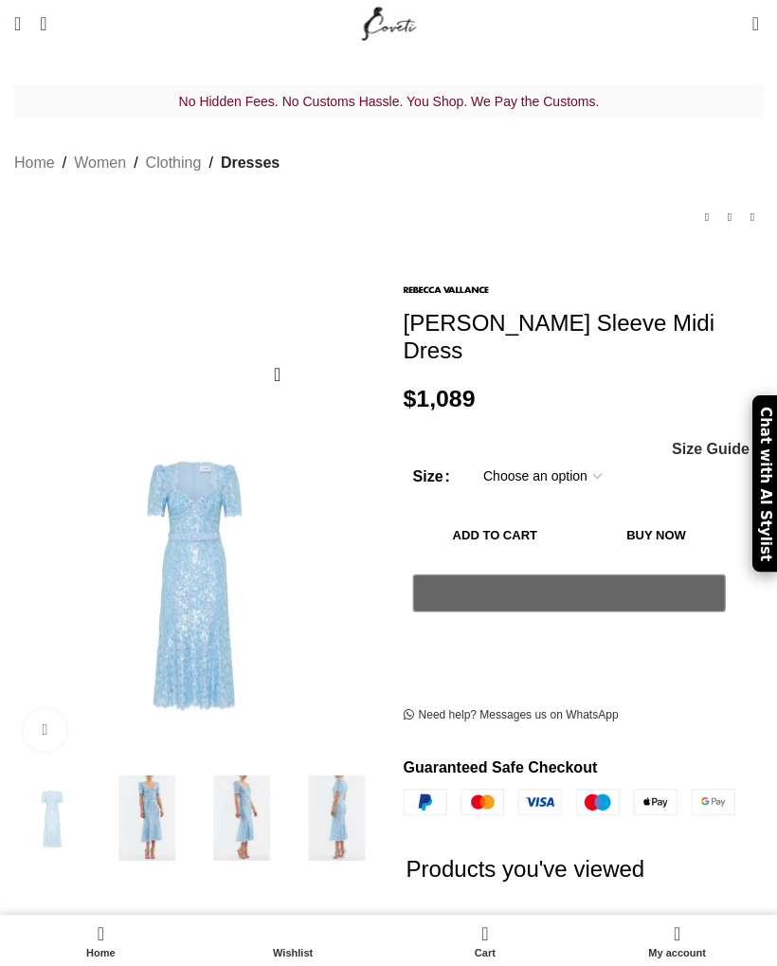
click at [772, 381] on div "[PERSON_NAME] Sleeve Midi Dress $ 1,089 Women's clothing size guide Women Cloth…" at bounding box center [583, 837] width 389 height 1121
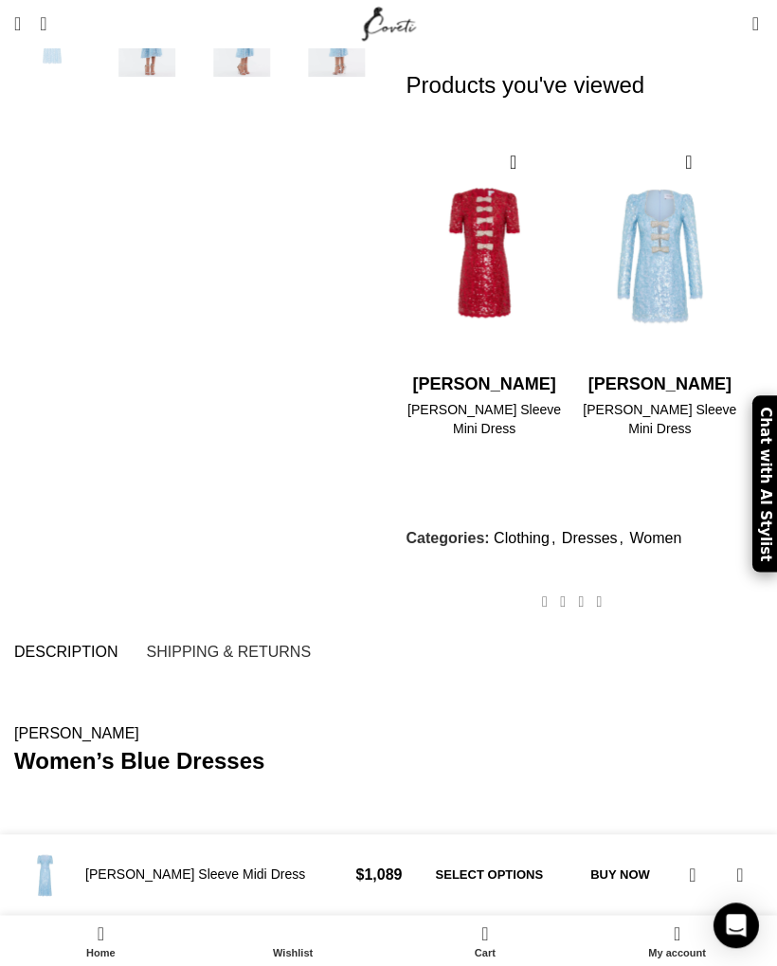
scroll to position [779, 0]
